Goal: Contribute content

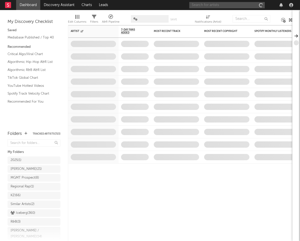
click at [234, 5] on input "text" at bounding box center [227, 5] width 76 height 6
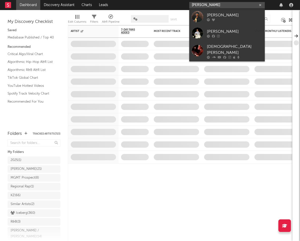
click at [231, 4] on input "[PERSON_NAME]" at bounding box center [227, 5] width 76 height 6
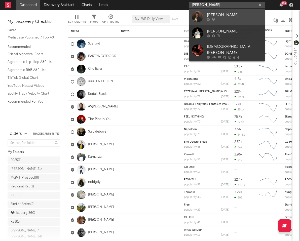
type input "[PERSON_NAME]"
click at [238, 17] on div "[PERSON_NAME]" at bounding box center [234, 15] width 55 height 6
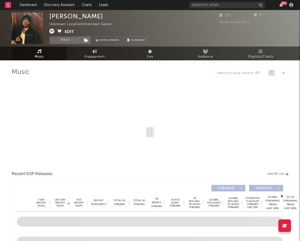
select select "1w"
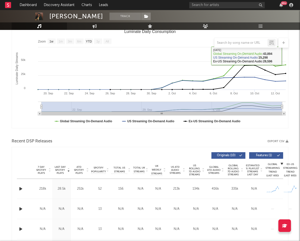
scroll to position [73, 0]
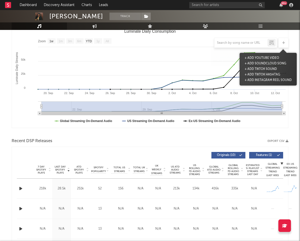
click at [282, 41] on icon at bounding box center [283, 42] width 3 height 3
click at [272, 67] on button "+ Add TikTok Sound" at bounding box center [260, 69] width 35 height 6
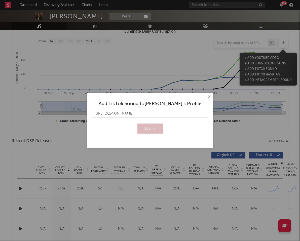
scroll to position [0, 1254]
type input "[URL][DOMAIN_NAME]"
click at [147, 125] on button "Submit" at bounding box center [149, 129] width 25 height 10
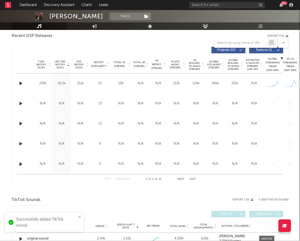
scroll to position [219, 0]
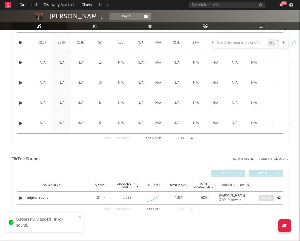
click at [266, 199] on div at bounding box center [267, 198] width 11 height 4
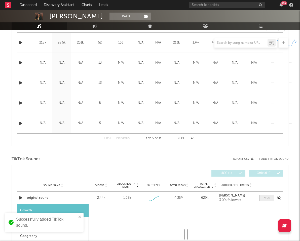
select select "1w"
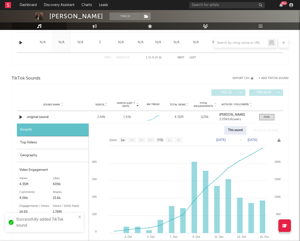
scroll to position [302, 0]
